Goal: Task Accomplishment & Management: Manage account settings

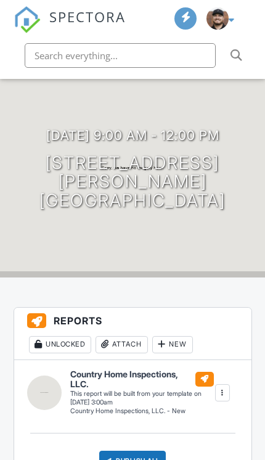
scroll to position [108, 0]
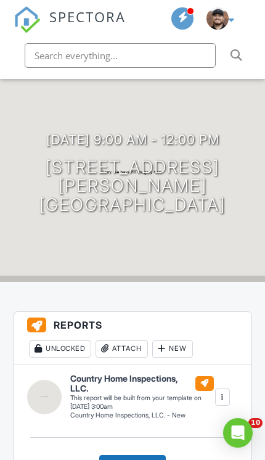
click at [136, 139] on h3 "08/29/2025 9:00 am - 12:00 pm" at bounding box center [132, 139] width 173 height 15
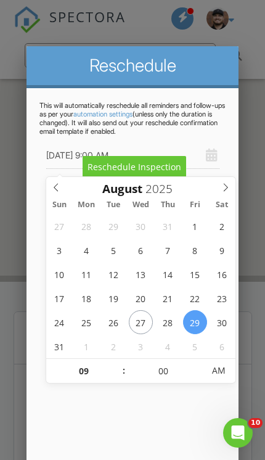
type input "08/28/2025 9:00 AM"
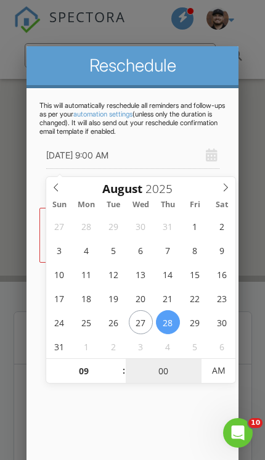
click at [168, 368] on input "00" at bounding box center [164, 370] width 76 height 25
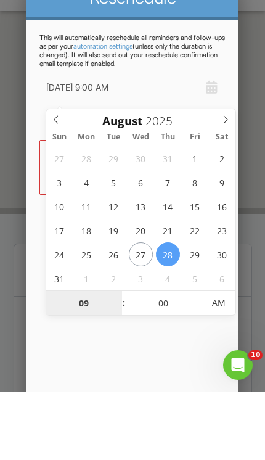
click at [86, 358] on input "09" at bounding box center [84, 370] width 76 height 25
type input "12"
type input "08/28/2025 12:00 AM"
type input "02"
click at [229, 358] on span "AM" at bounding box center [218, 370] width 34 height 25
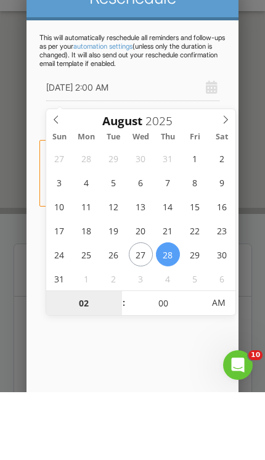
type input "[DATE] 2:00 PM"
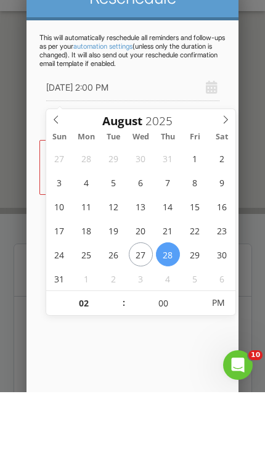
scroll to position [176, 0]
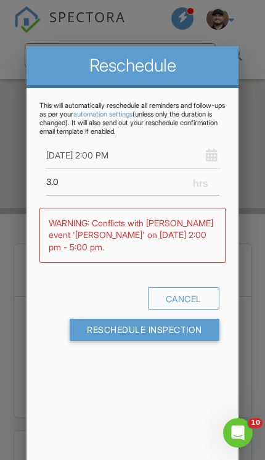
click at [176, 336] on input "Reschedule Inspection" at bounding box center [145, 329] width 150 height 22
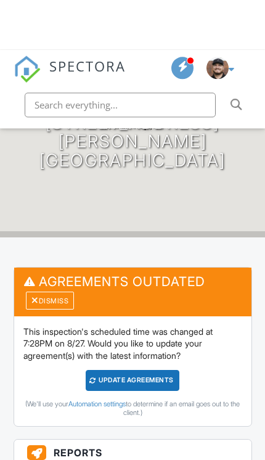
scroll to position [203, 0]
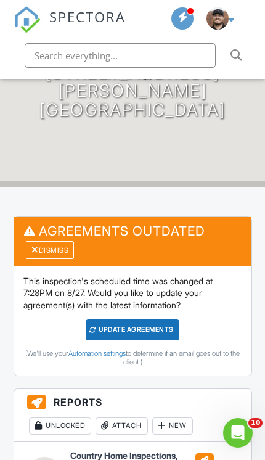
click at [142, 322] on div "Update Agreements" at bounding box center [133, 329] width 94 height 20
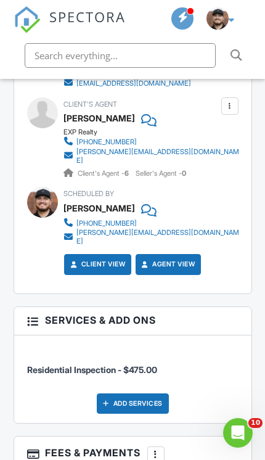
scroll to position [484, 0]
